Goal: Task Accomplishment & Management: Manage account settings

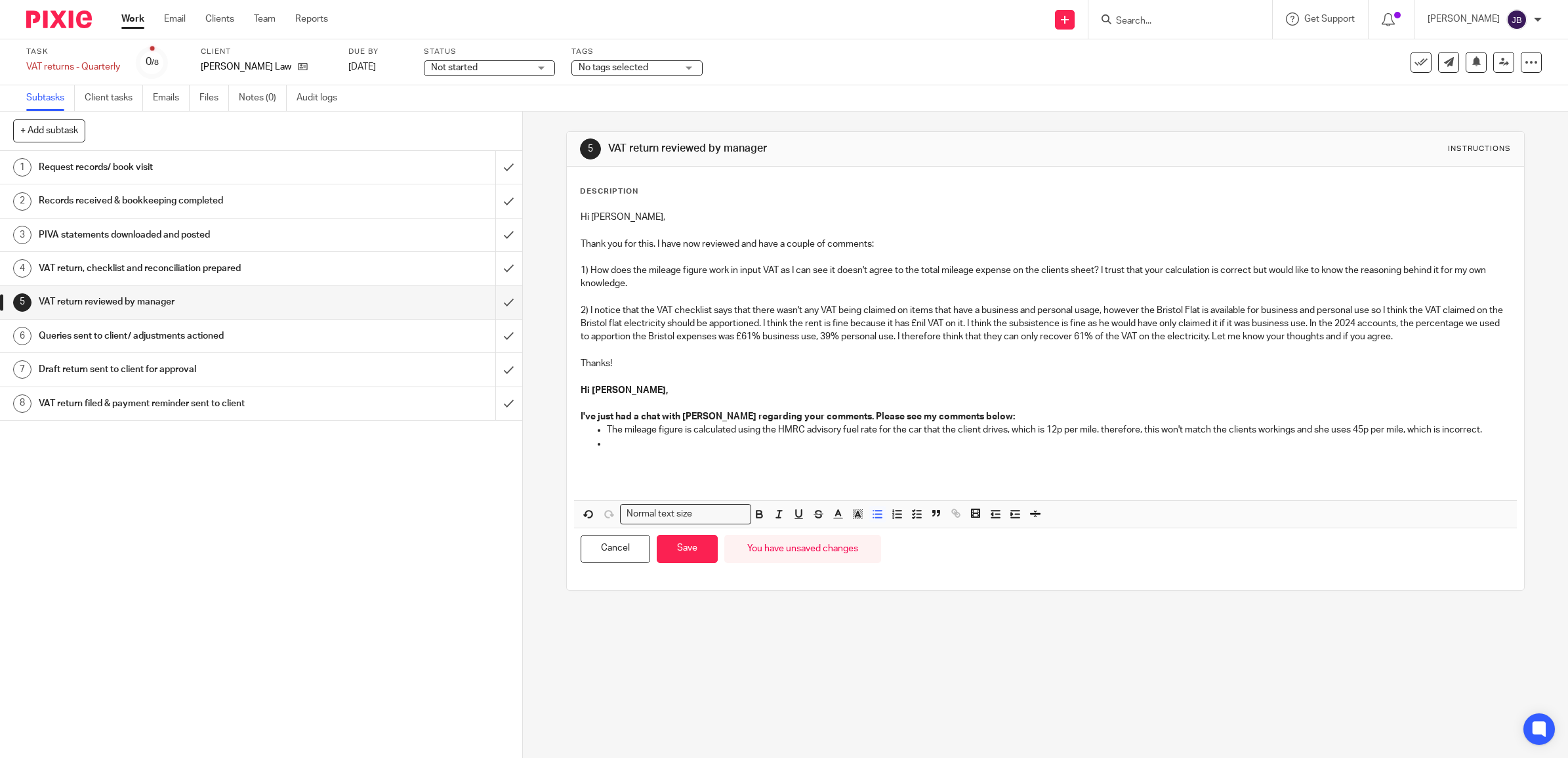
click at [609, 448] on li at bounding box center [1058, 450] width 903 height 27
click at [611, 447] on p at bounding box center [1058, 443] width 903 height 13
click at [674, 464] on p at bounding box center [1045, 469] width 930 height 13
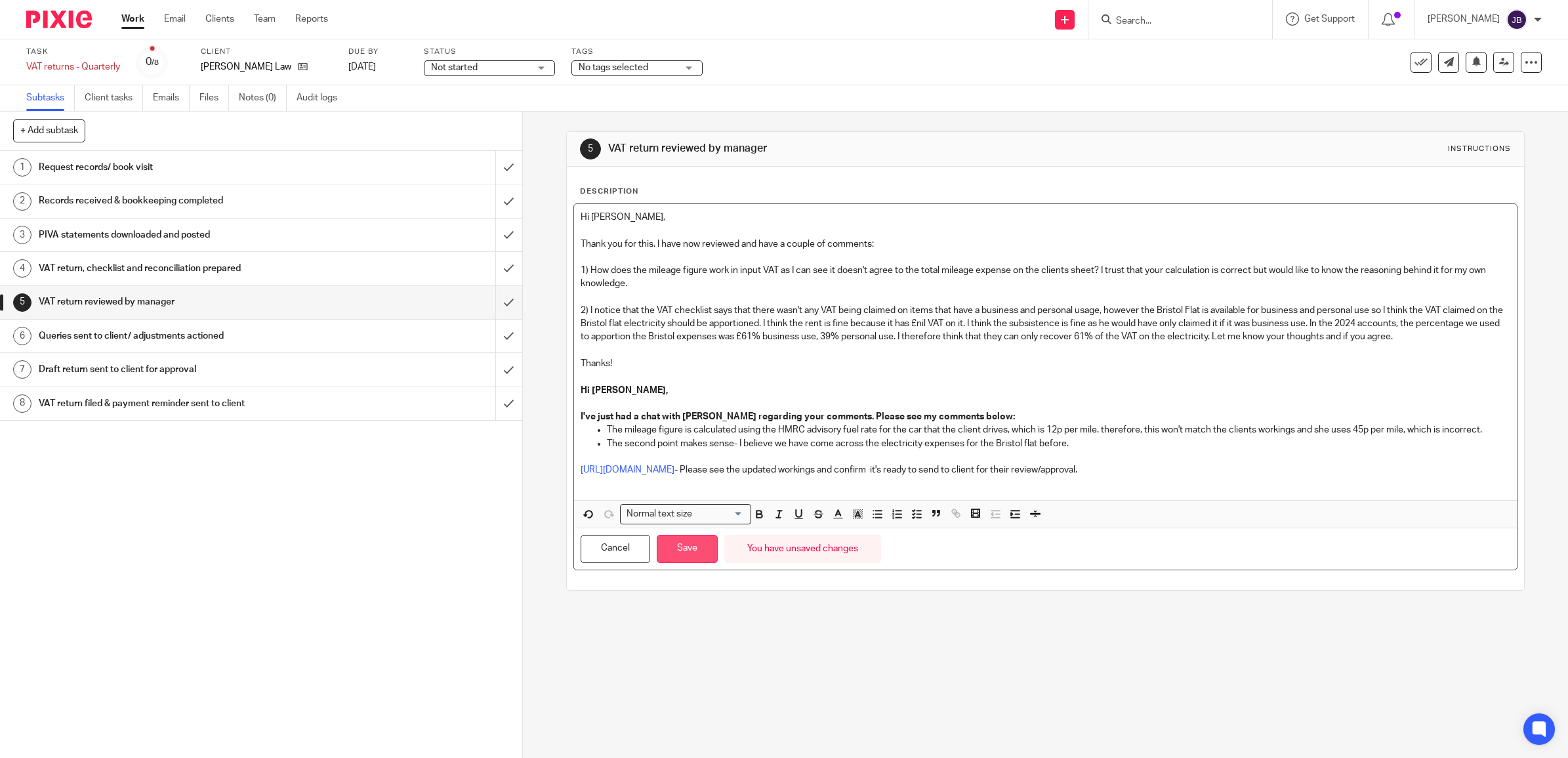
click at [657, 539] on button "Save" at bounding box center [687, 548] width 61 height 28
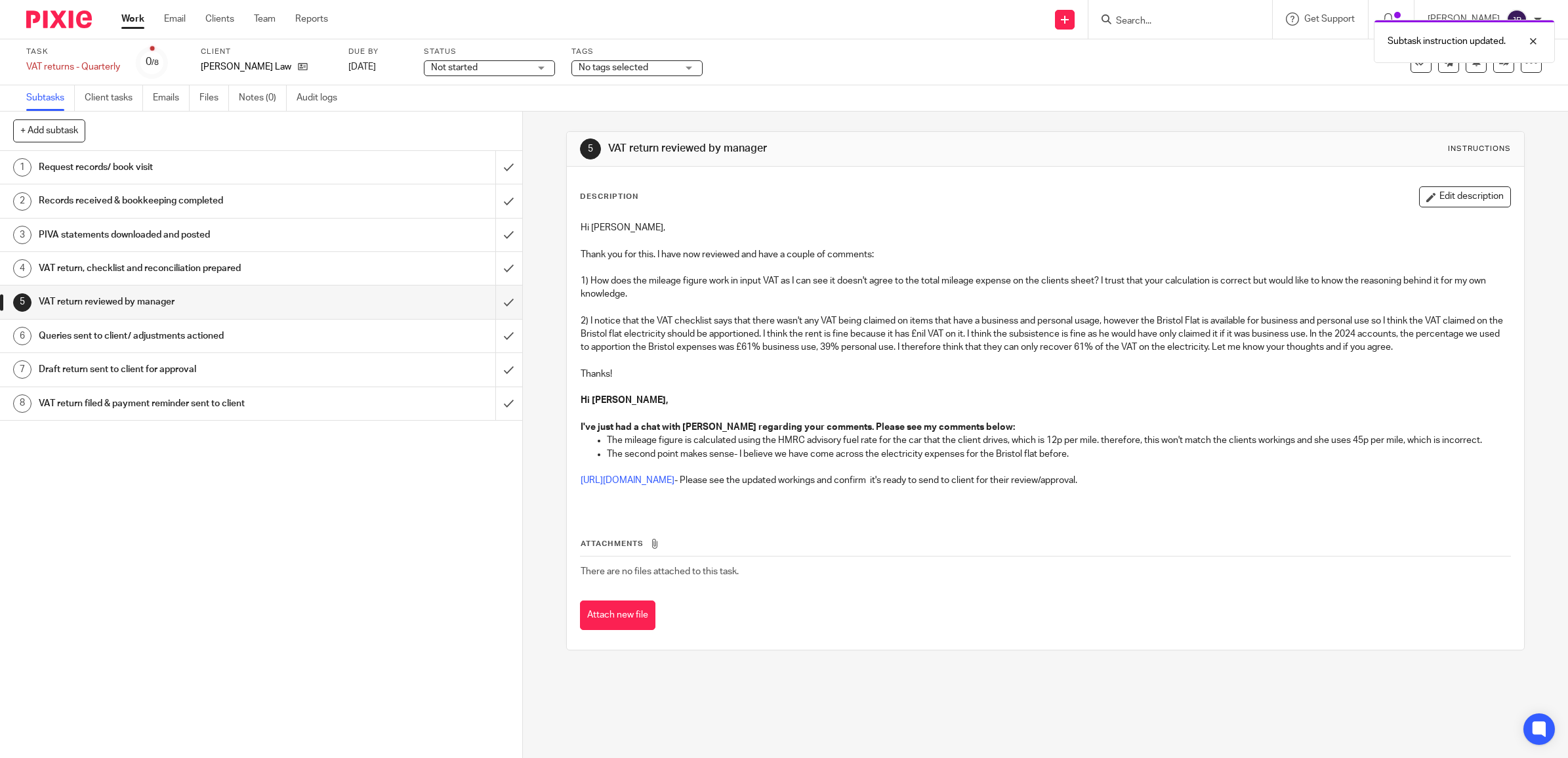
click at [666, 545] on th "Attachments" at bounding box center [1045, 546] width 931 height 19
click at [1414, 66] on icon at bounding box center [1421, 62] width 13 height 13
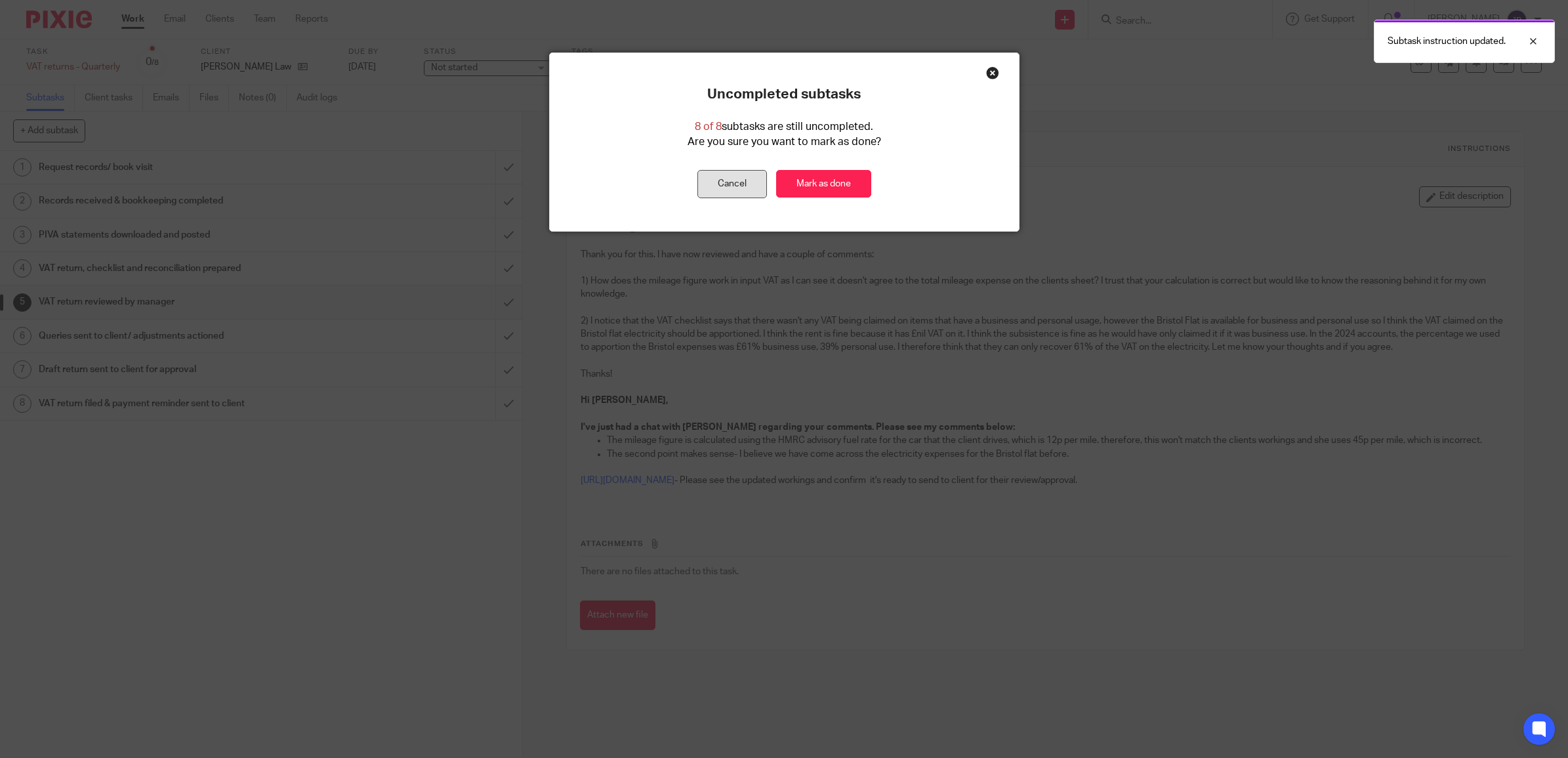
click at [714, 176] on button "Cancel" at bounding box center [732, 183] width 69 height 28
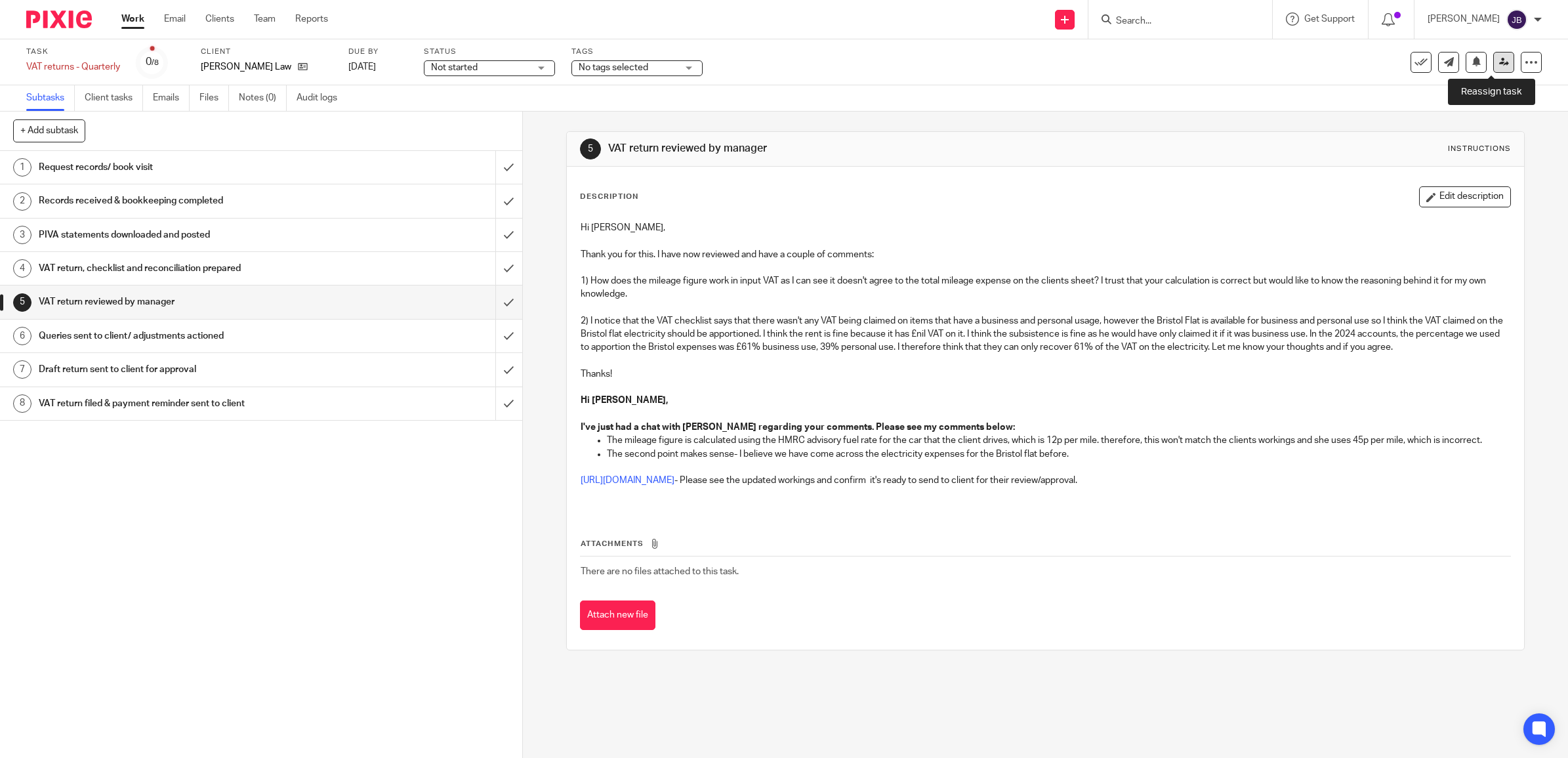
click at [1499, 66] on icon at bounding box center [1504, 62] width 10 height 10
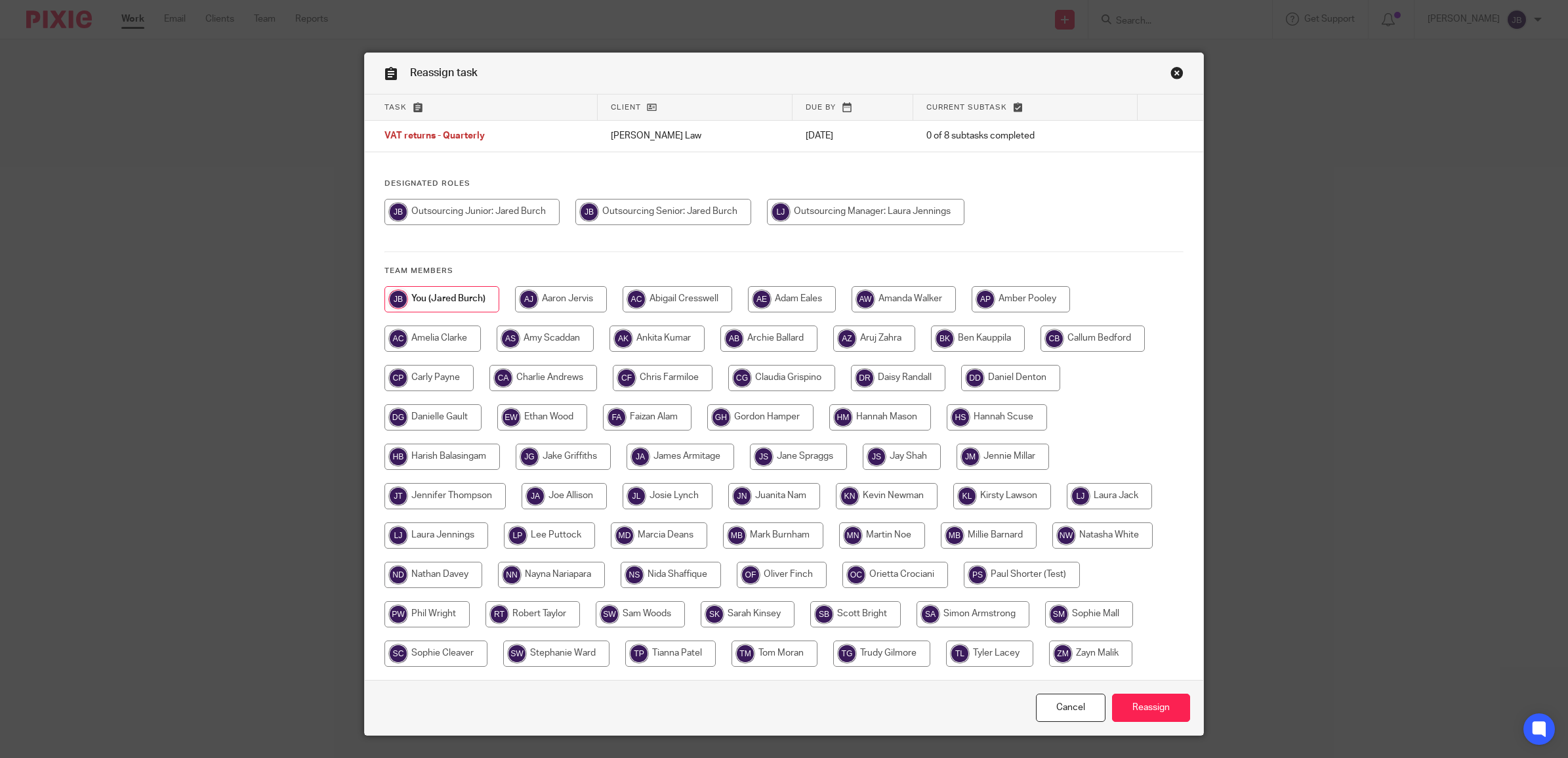
click at [817, 210] on input "radio" at bounding box center [865, 212] width 197 height 26
radio input "true"
click at [1153, 710] on input "Reassign" at bounding box center [1151, 707] width 78 height 28
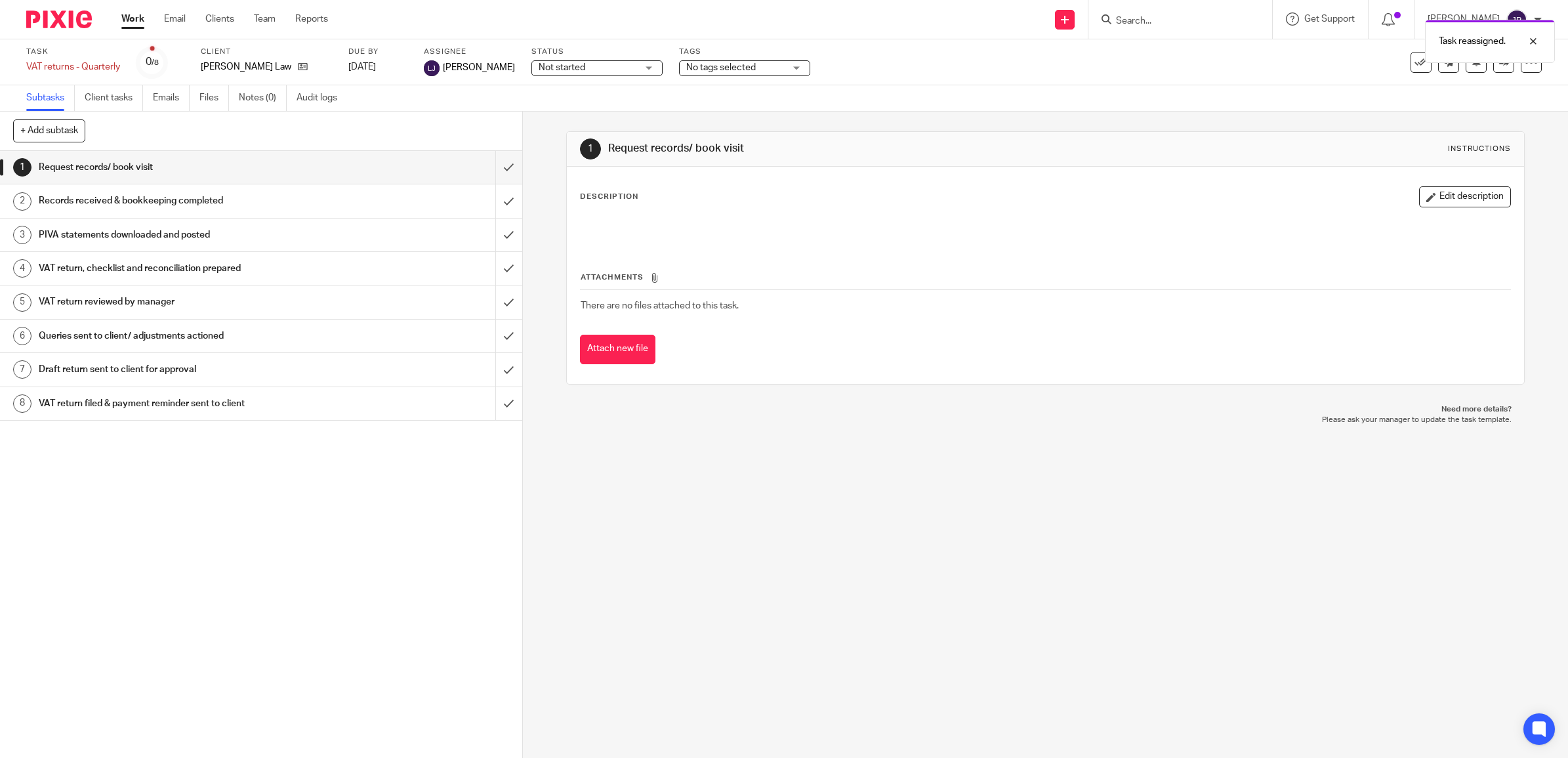
click at [202, 271] on h1 "VAT return, checklist and reconciliation prepared" at bounding box center [186, 268] width 296 height 19
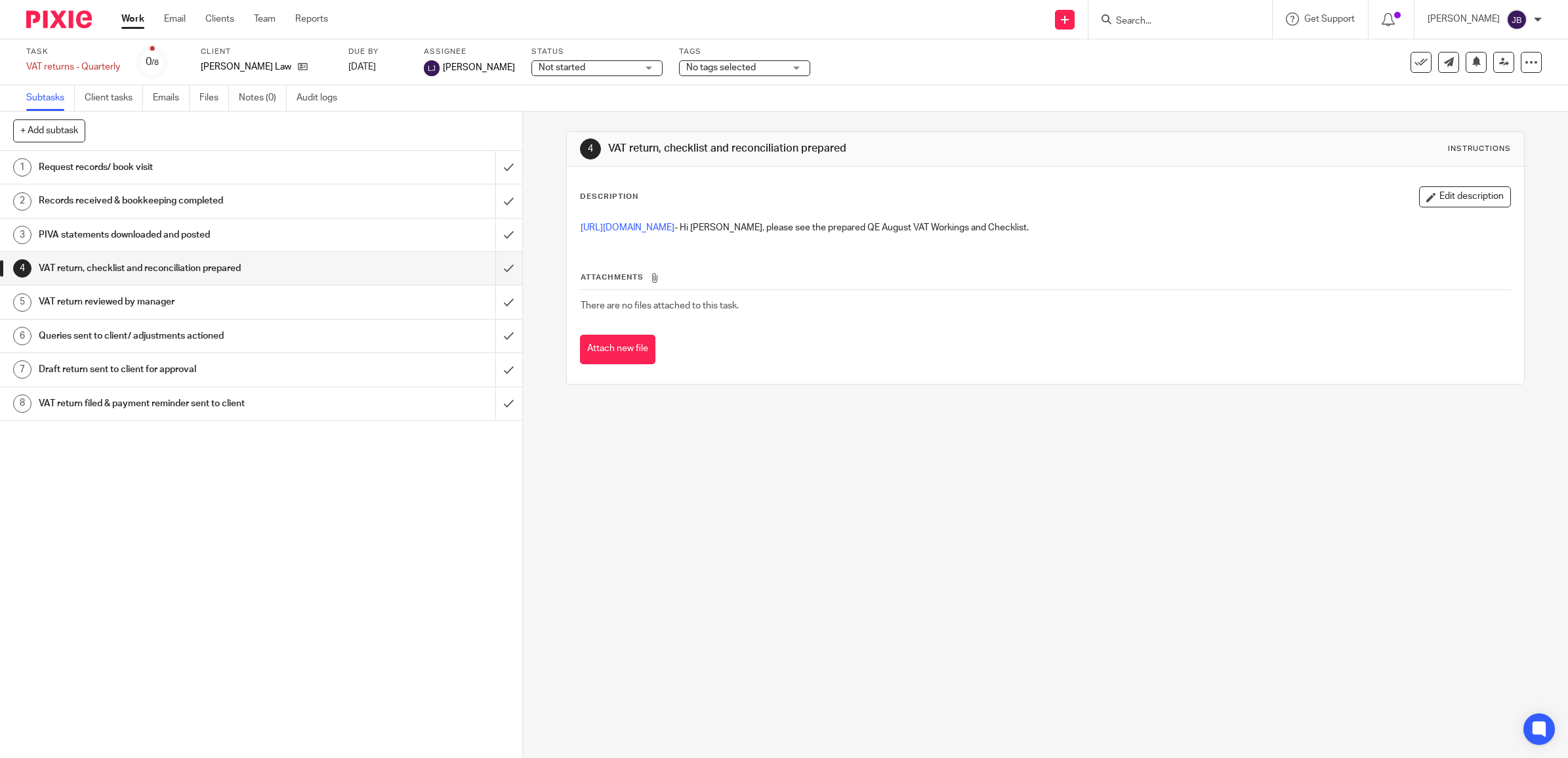
click at [195, 303] on h1 "VAT return reviewed by manager" at bounding box center [186, 302] width 296 height 19
